Goal: Task Accomplishment & Management: Manage account settings

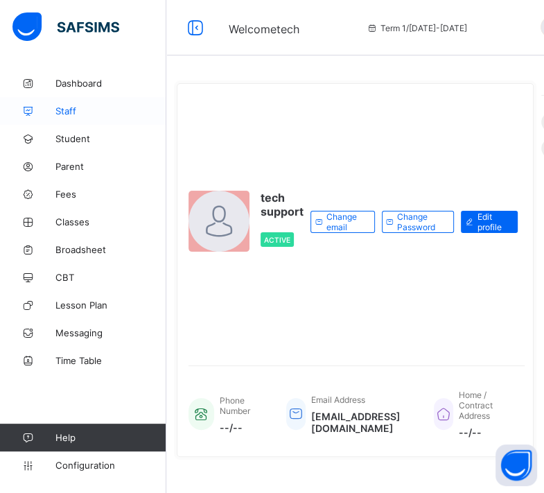
click at [71, 118] on link "Staff" at bounding box center [83, 111] width 166 height 28
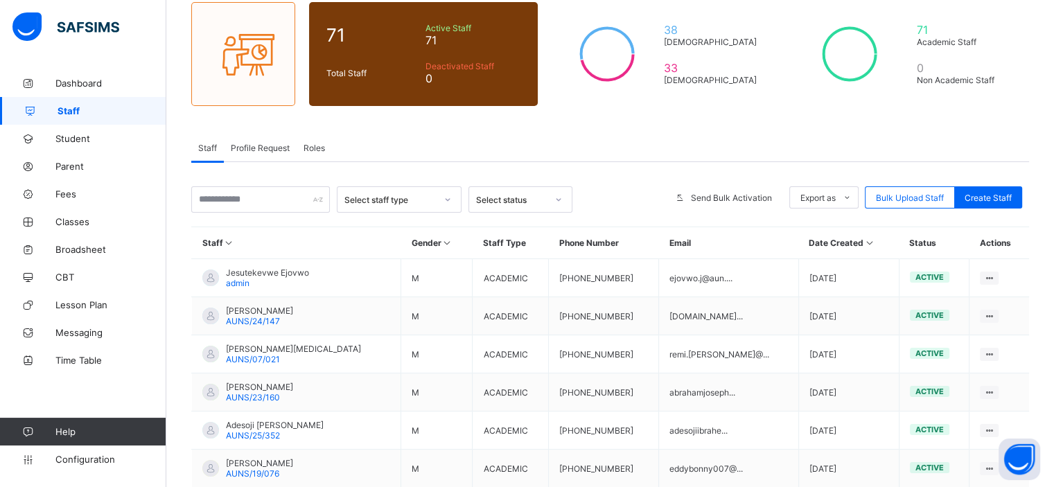
scroll to position [116, 0]
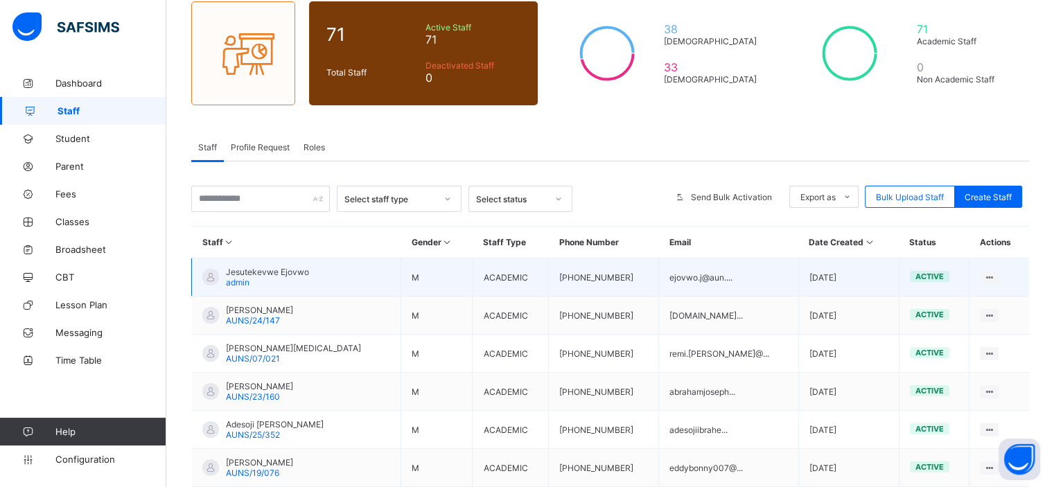
click at [289, 271] on span "Jesutekevwe Ejovwo" at bounding box center [267, 272] width 83 height 10
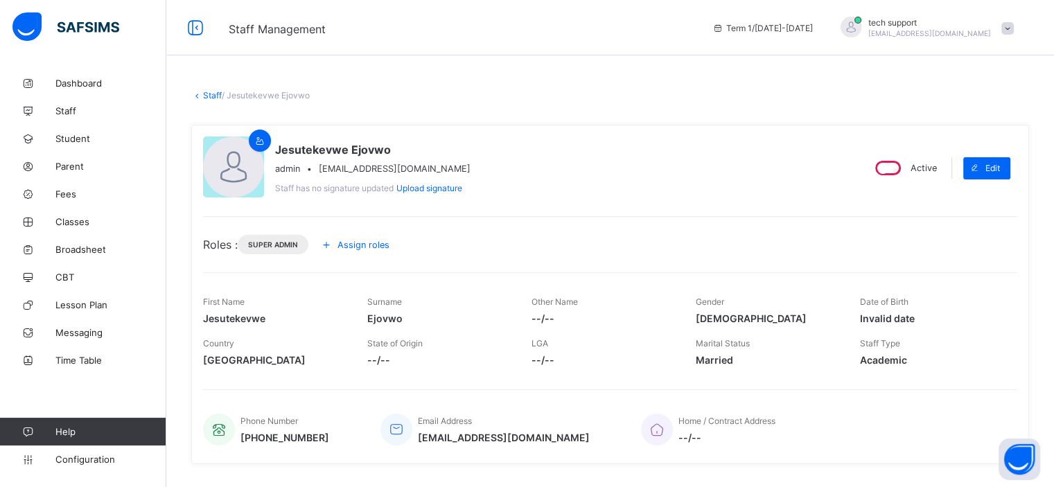
click at [355, 243] on span "Assign roles" at bounding box center [364, 245] width 52 height 10
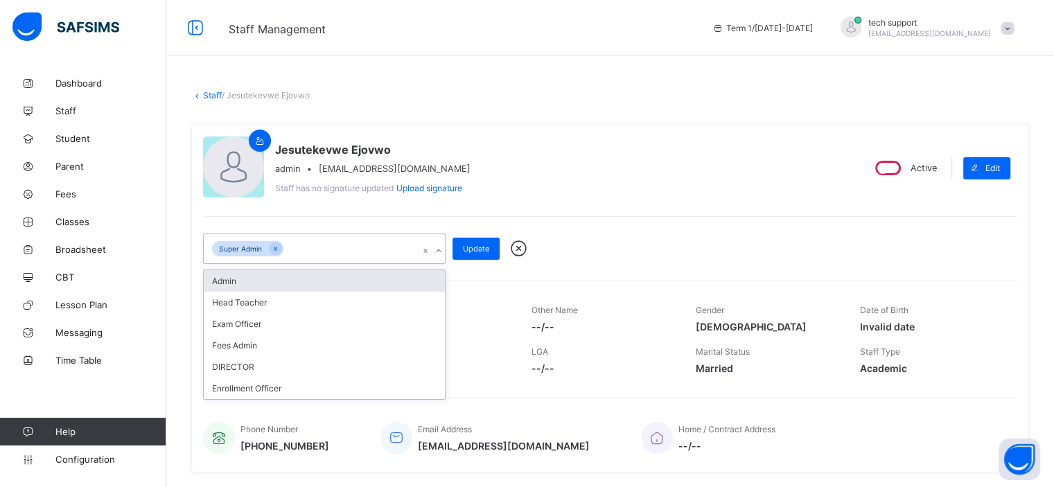
click at [359, 252] on div "Super Admin" at bounding box center [311, 248] width 215 height 29
click at [352, 274] on div "Admin" at bounding box center [324, 280] width 241 height 21
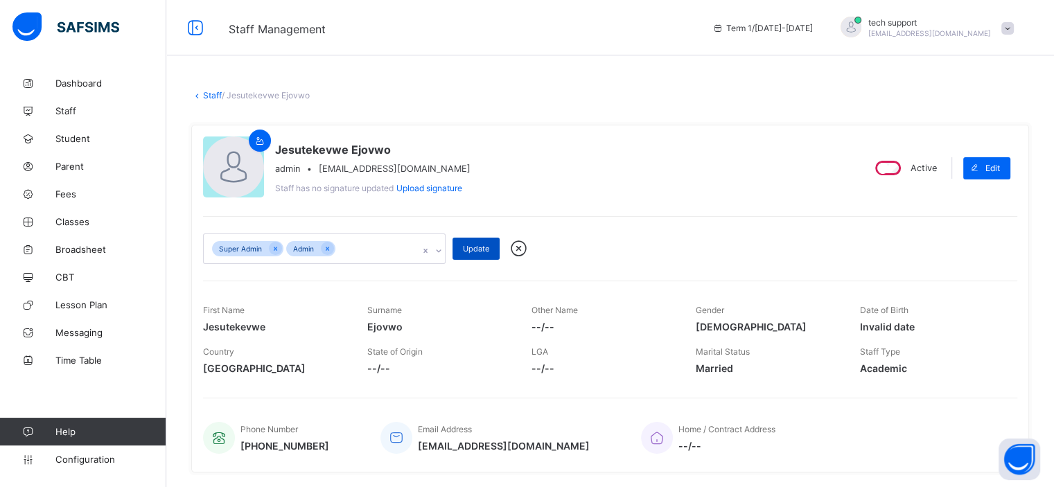
click at [477, 252] on span "Update" at bounding box center [476, 249] width 26 height 10
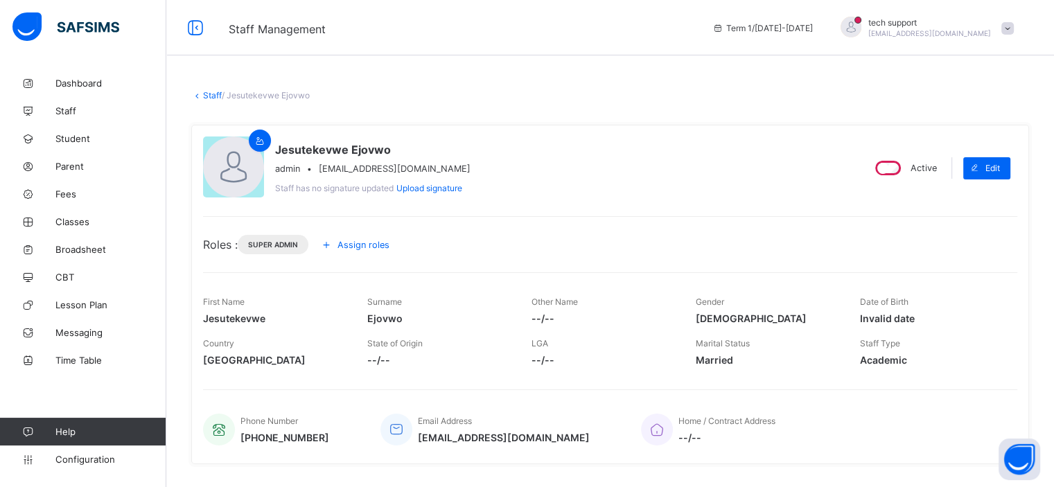
click at [543, 134] on div "Jesutekevwe Ejovwo admin • ejovwo.j@aun.edu.ng Staff has no signature updated U…" at bounding box center [610, 295] width 838 height 340
click at [543, 163] on div "Jesutekevwe Ejovwo admin • ejovwo.j@aun.edu.ng Staff has no signature updated U…" at bounding box center [527, 168] width 648 height 63
click at [77, 462] on span "Configuration" at bounding box center [110, 459] width 110 height 11
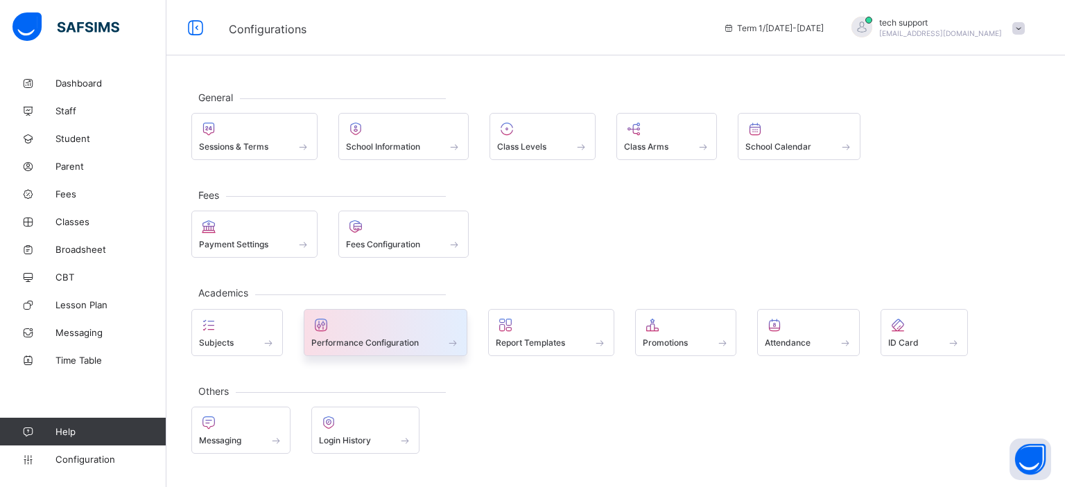
click at [398, 333] on span at bounding box center [385, 334] width 149 height 3
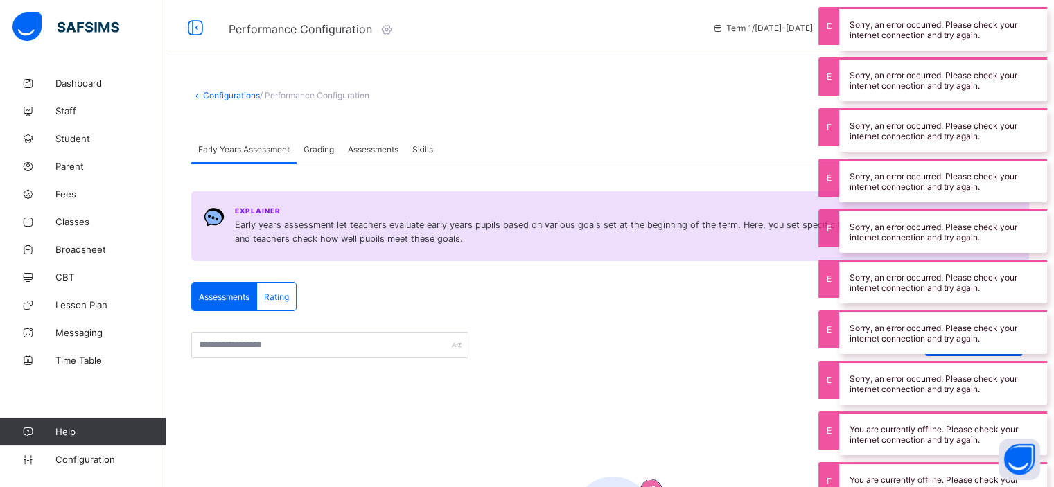
click at [321, 158] on div "Grading" at bounding box center [319, 149] width 44 height 28
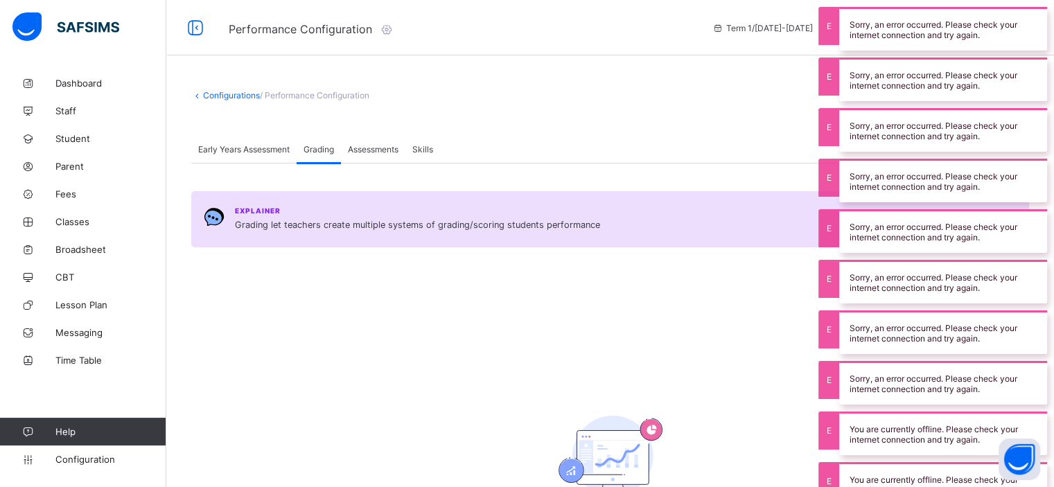
click at [376, 150] on span "Assessments" at bounding box center [373, 149] width 51 height 10
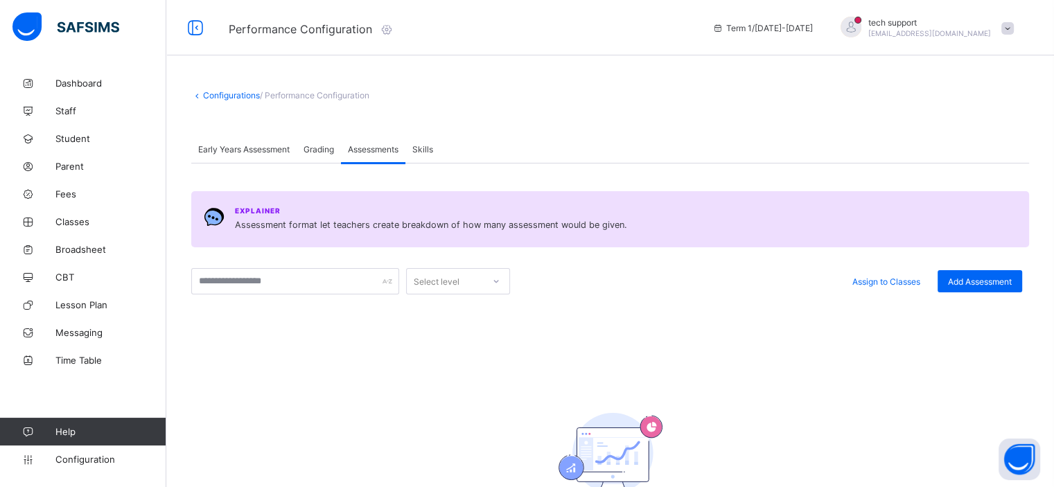
click at [429, 149] on span "Skills" at bounding box center [422, 149] width 21 height 10
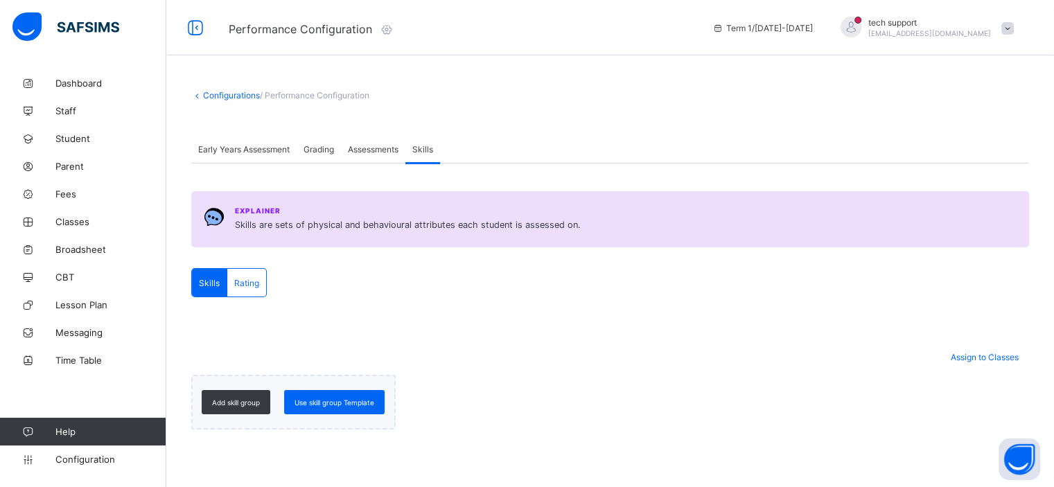
click at [377, 158] on div "Assessments" at bounding box center [373, 149] width 64 height 28
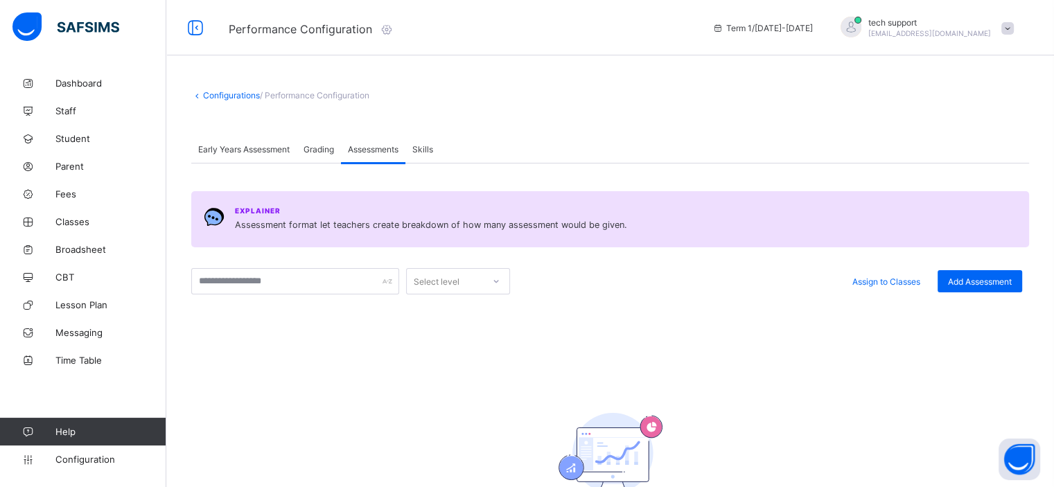
click at [543, 281] on div "Assign to Classes Add Assessment" at bounding box center [769, 281] width 505 height 26
click at [324, 149] on span "Grading" at bounding box center [319, 149] width 31 height 10
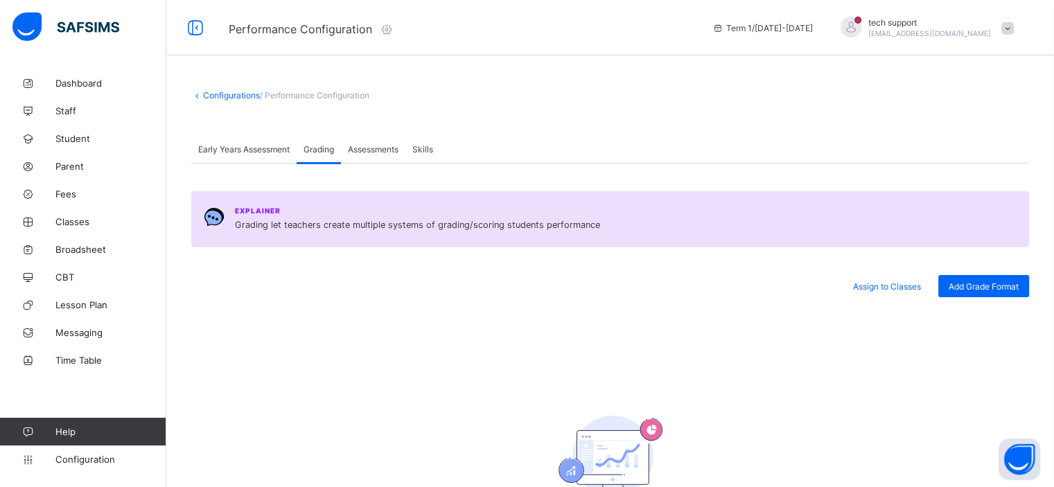
click at [543, 137] on div "Early Years Assessment Grading Assessments Skills" at bounding box center [610, 149] width 838 height 28
click at [375, 145] on span "Assessments" at bounding box center [373, 149] width 51 height 10
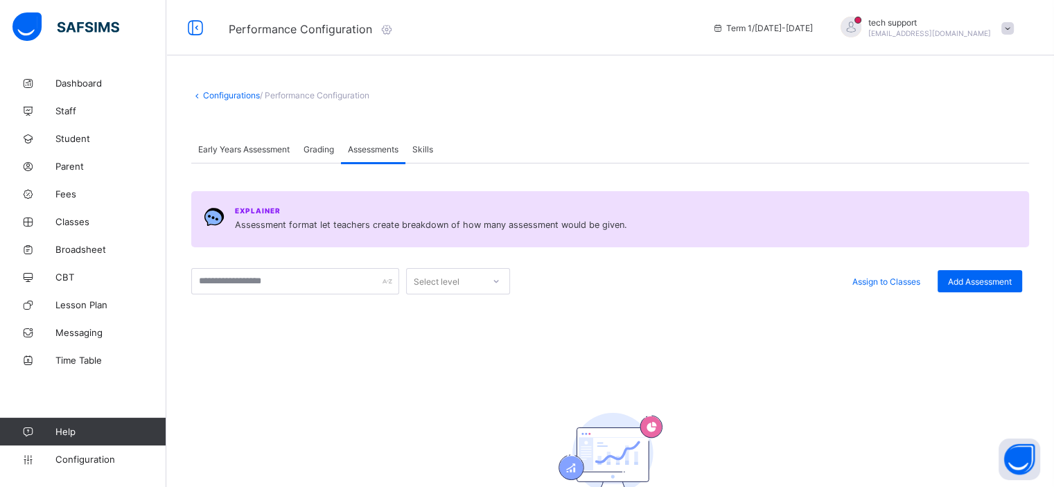
click at [323, 144] on span "Grading" at bounding box center [319, 149] width 31 height 10
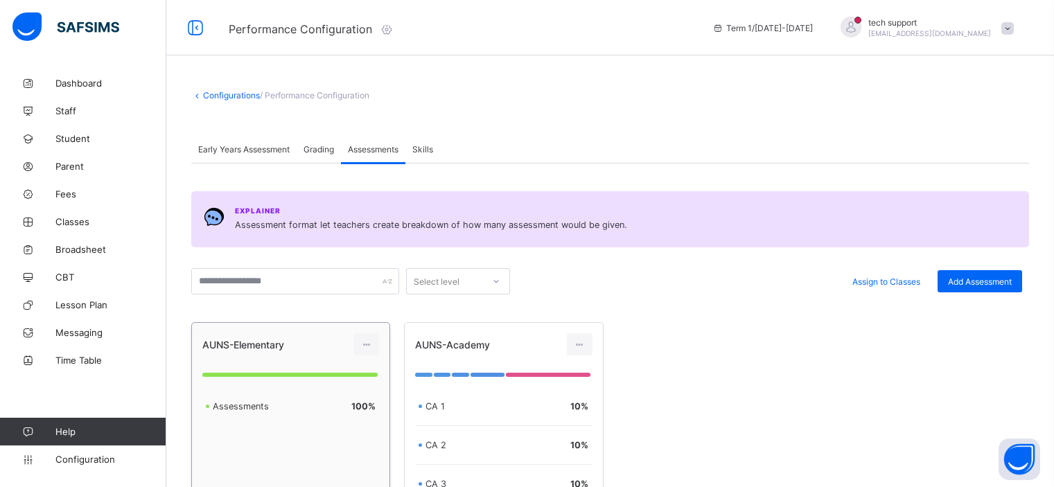
scroll to position [165, 0]
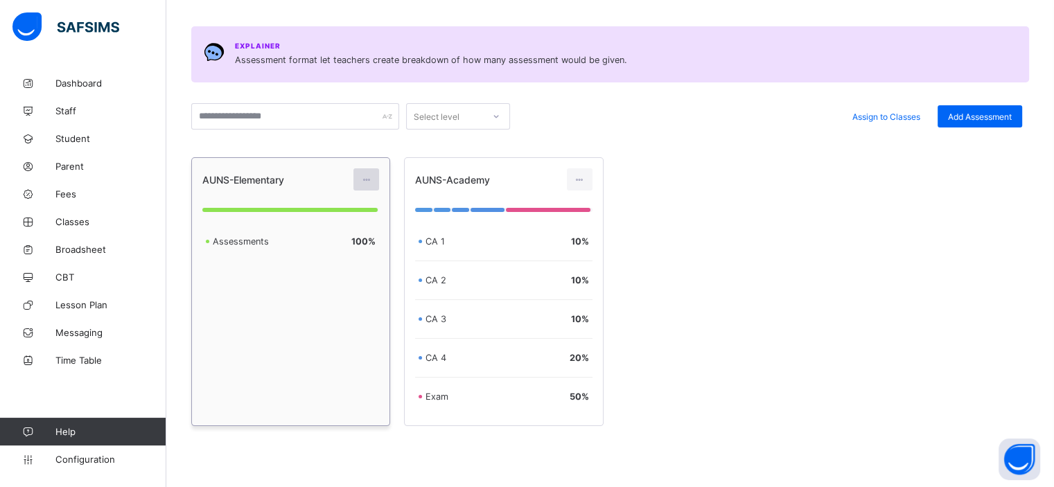
click at [369, 175] on icon at bounding box center [366, 180] width 12 height 10
click at [352, 209] on div "Edit Assessment" at bounding box center [336, 211] width 74 height 14
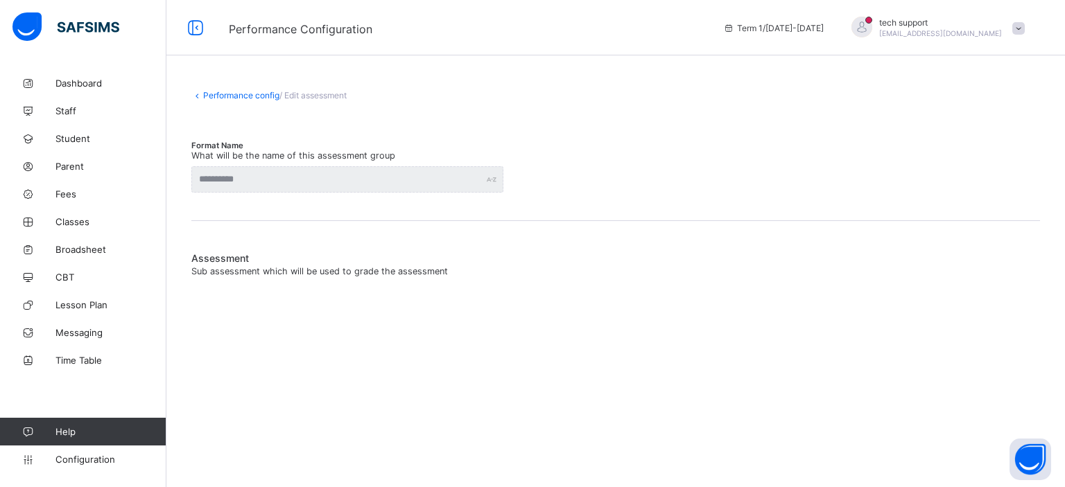
type input "**********"
